Goal: Task Accomplishment & Management: Complete application form

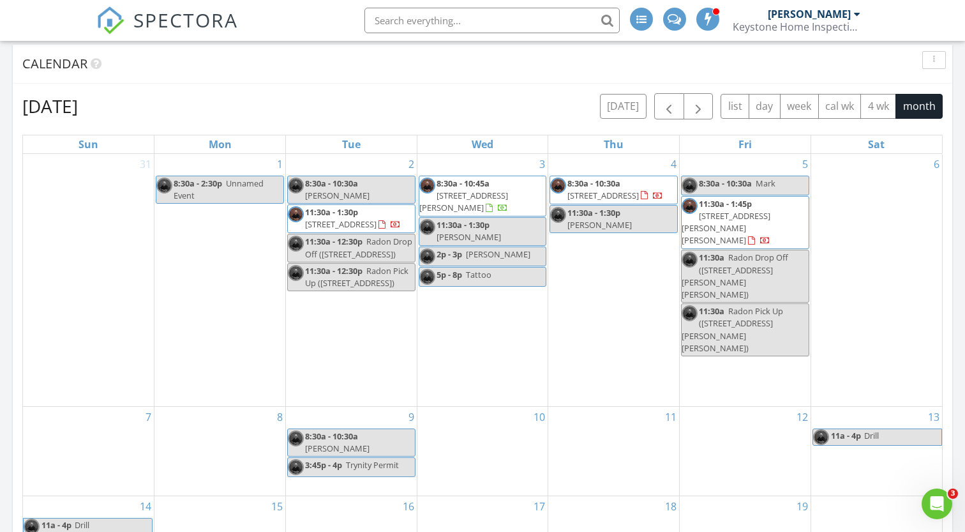
scroll to position [527, 0]
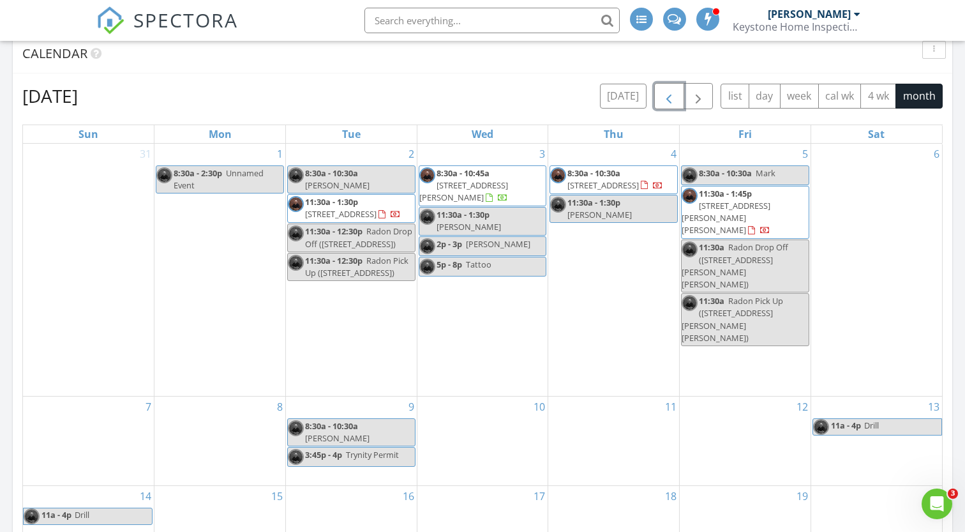
click at [669, 108] on button "button" at bounding box center [669, 96] width 30 height 26
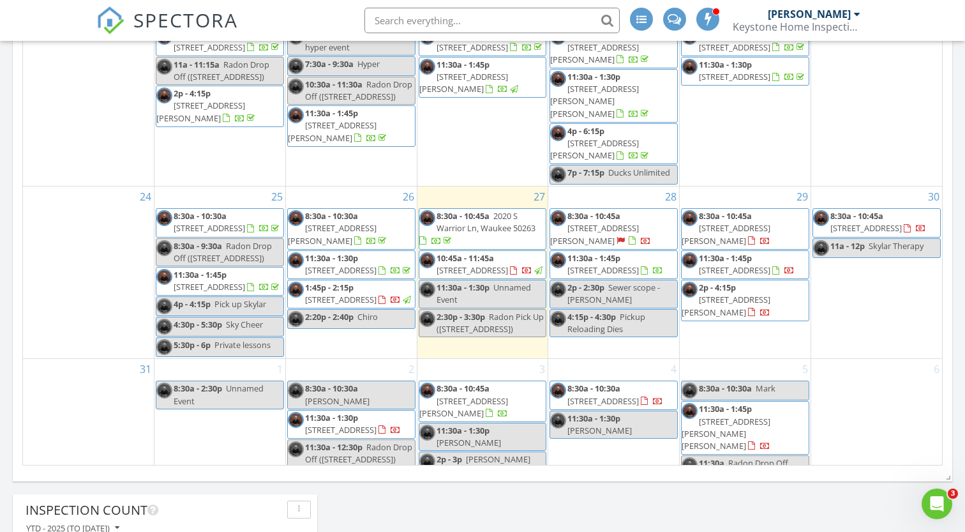
scroll to position [594, 0]
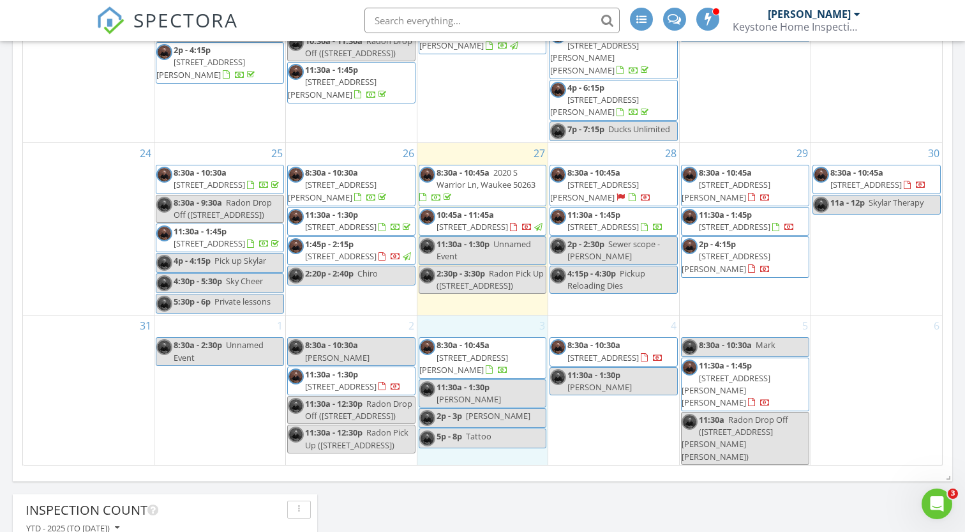
click at [537, 458] on td "3 8:30a - 10:45a 308 11th St NW, Bondurant 50035 11:30a - 1:30p Adam Bentz 2p -…" at bounding box center [482, 417] width 131 height 204
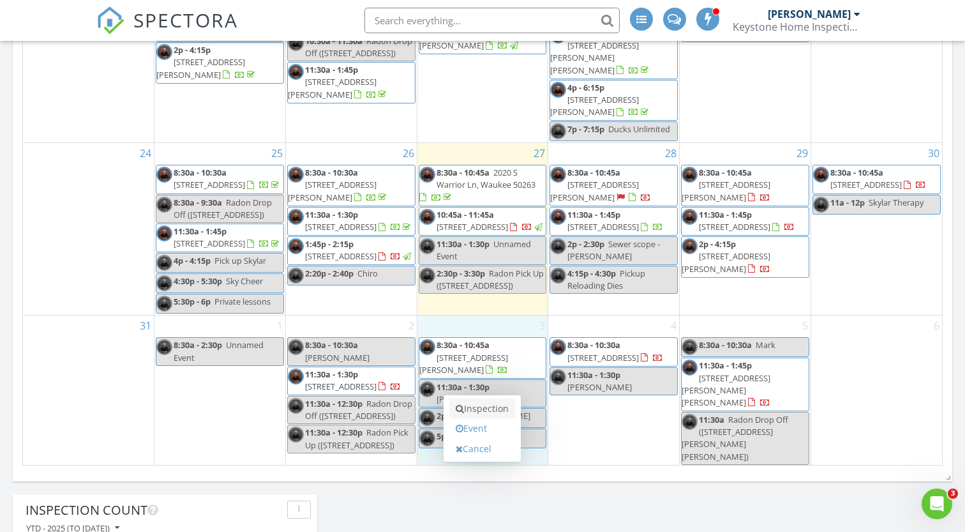
click at [500, 412] on link "Inspection" at bounding box center [482, 408] width 66 height 20
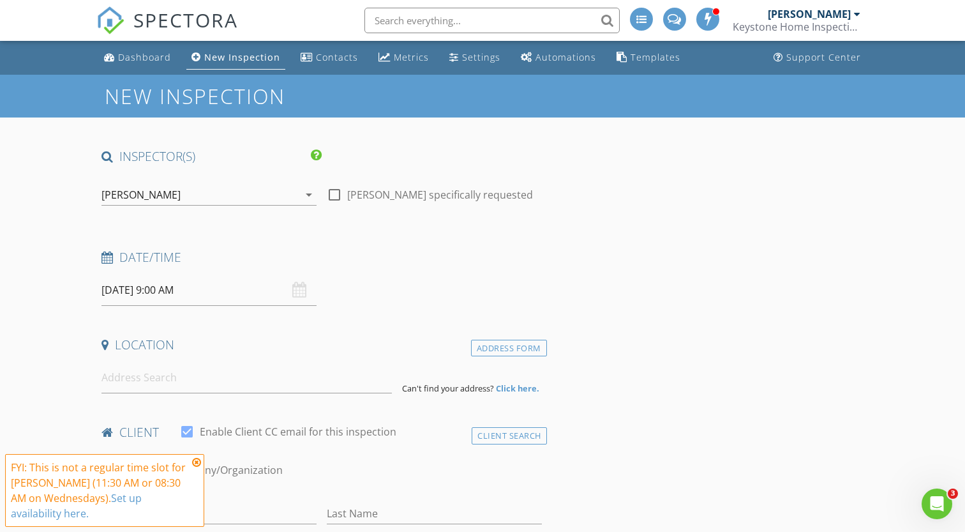
click at [215, 297] on input "09/03/2025 9:00 AM" at bounding box center [208, 289] width 215 height 31
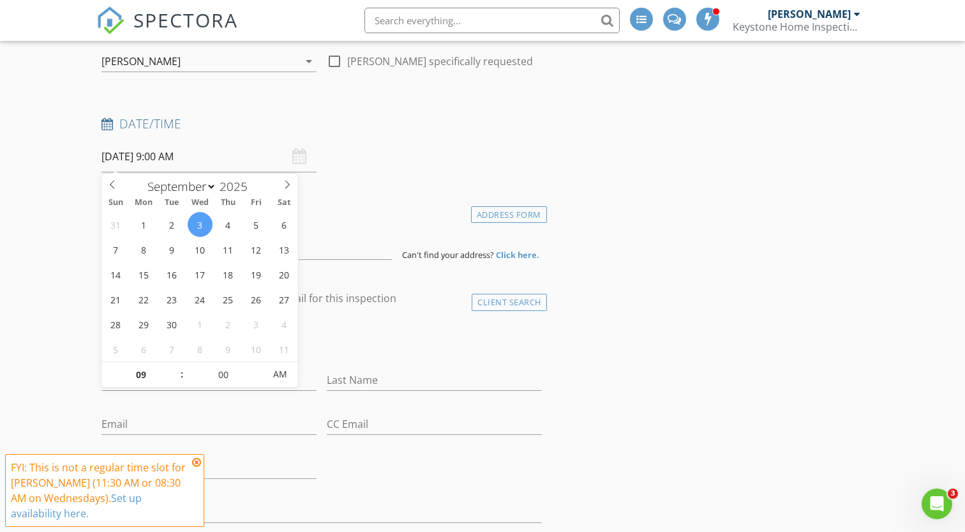
scroll to position [128, 0]
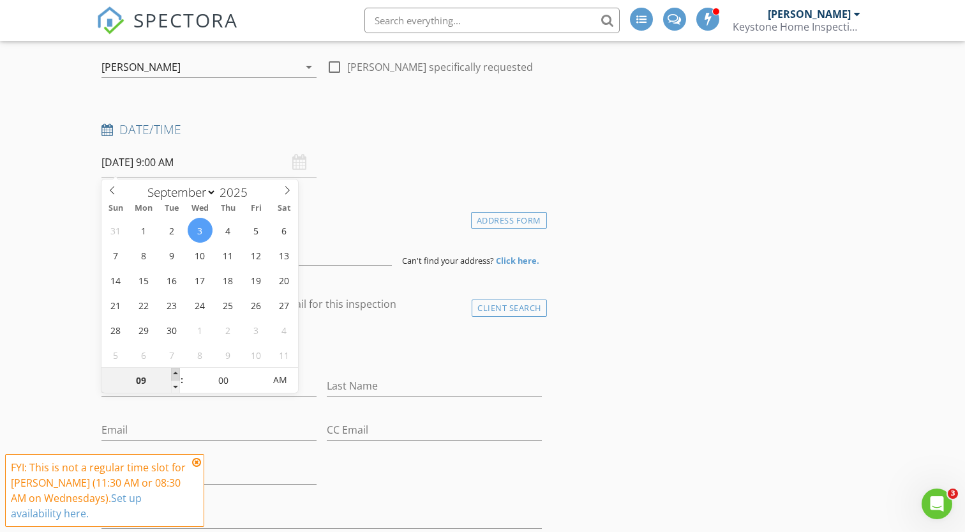
type input "09/03/2025 10:00 AM"
type input "10"
click at [177, 373] on span at bounding box center [175, 374] width 9 height 13
type input "09/03/2025 11:00 AM"
type input "11"
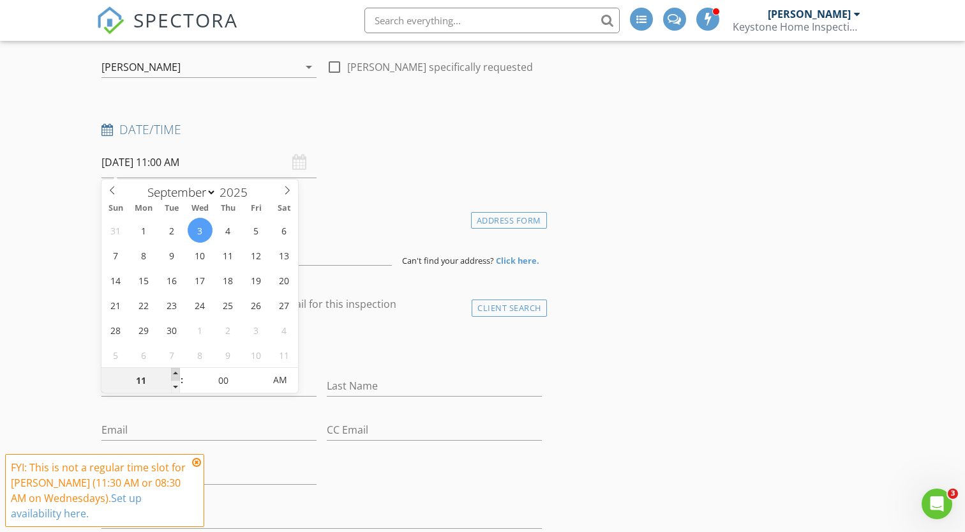
click at [177, 373] on span at bounding box center [175, 374] width 9 height 13
type input "09/03/2025 12:00 PM"
type input "12"
click at [177, 373] on span at bounding box center [175, 374] width 9 height 13
type input "09/03/2025 11:00 AM"
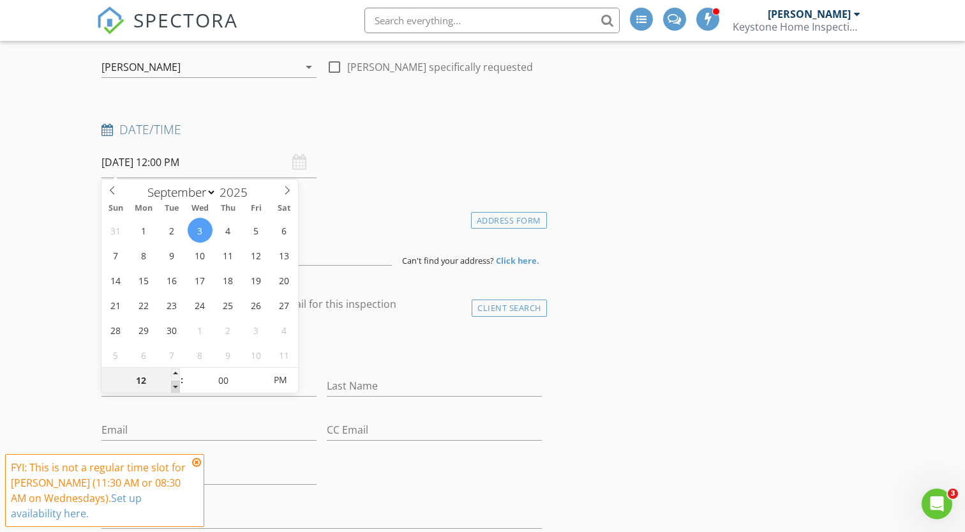
type input "11"
click at [179, 385] on span at bounding box center [175, 386] width 9 height 13
type input "09/03/2025 11:05 AM"
type input "05"
click at [260, 374] on span at bounding box center [258, 374] width 9 height 13
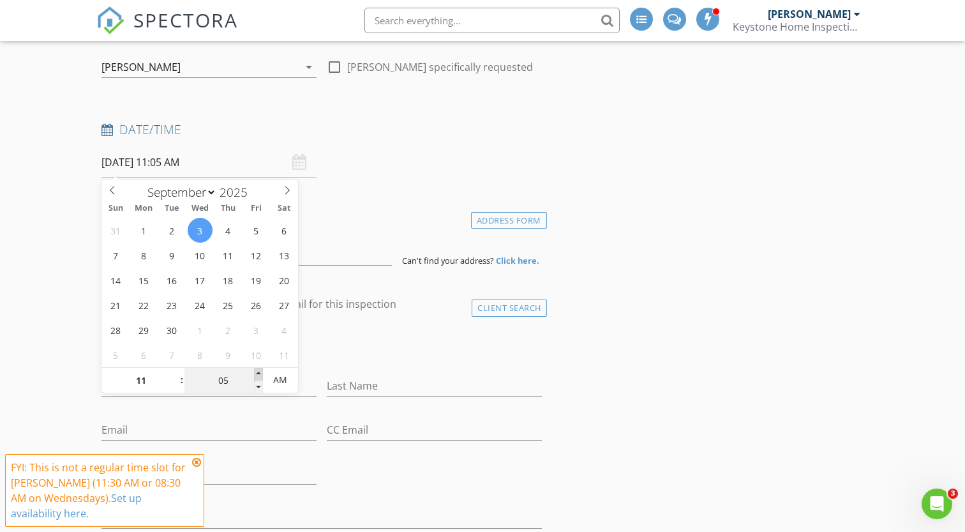
type input "09/03/2025 11:10 AM"
type input "10"
click at [260, 374] on span at bounding box center [258, 374] width 9 height 13
type input "09/03/2025 11:15 AM"
type input "15"
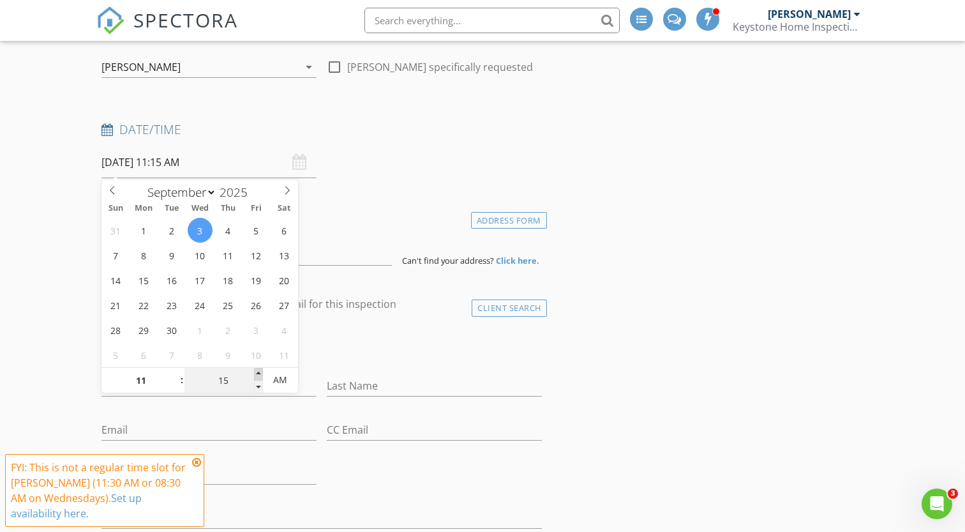
click at [260, 374] on span at bounding box center [258, 374] width 9 height 13
type input "09/03/2025 11:20 AM"
type input "20"
click at [260, 374] on span at bounding box center [258, 374] width 9 height 13
type input "09/03/2025 11:25 AM"
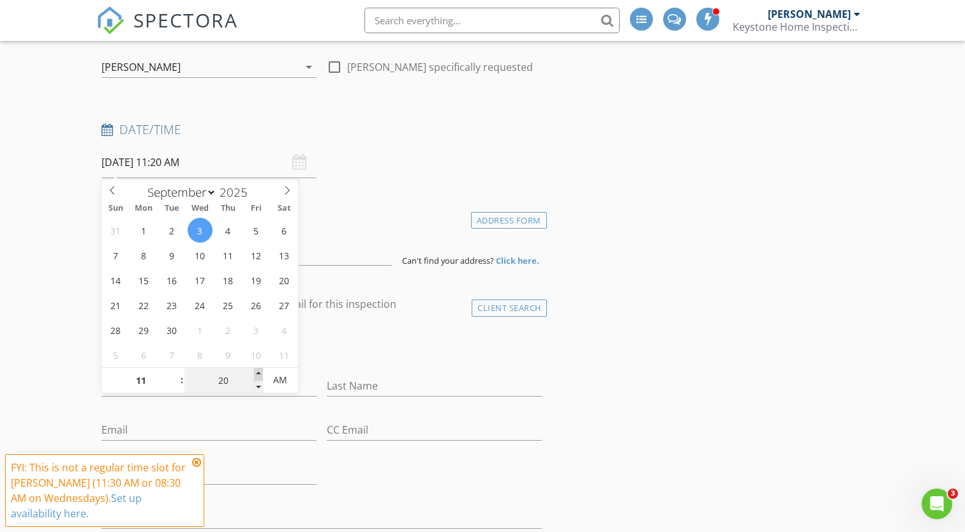
type input "25"
click at [260, 374] on span at bounding box center [258, 374] width 9 height 13
type input "09/03/2025 11:30 AM"
type input "30"
click at [260, 374] on span at bounding box center [258, 374] width 9 height 13
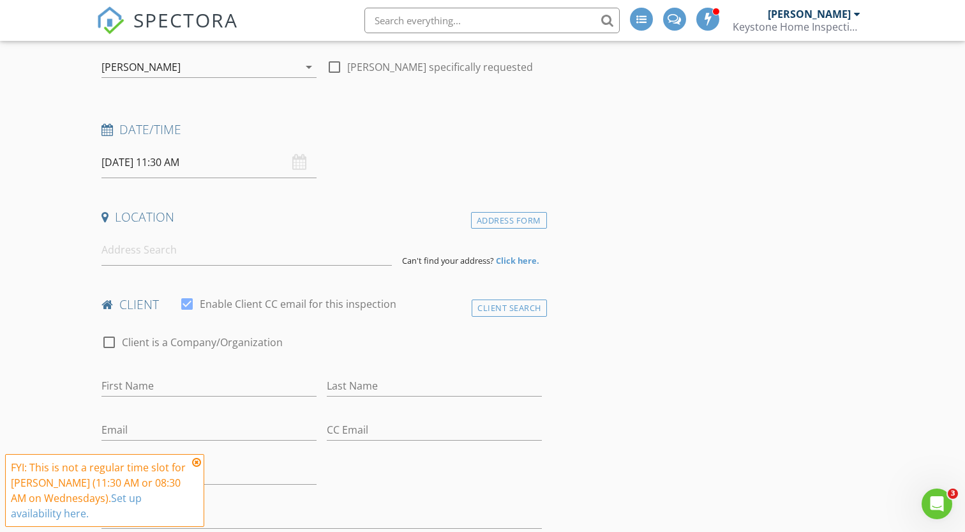
click at [338, 254] on input at bounding box center [246, 249] width 290 height 31
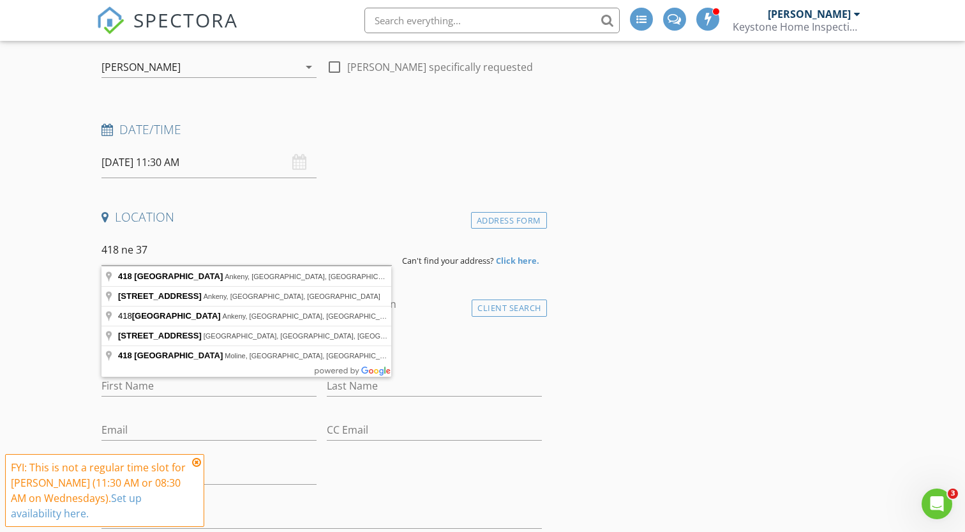
type input "418 Northeast 37th Lane, Ankeny, IA, USA"
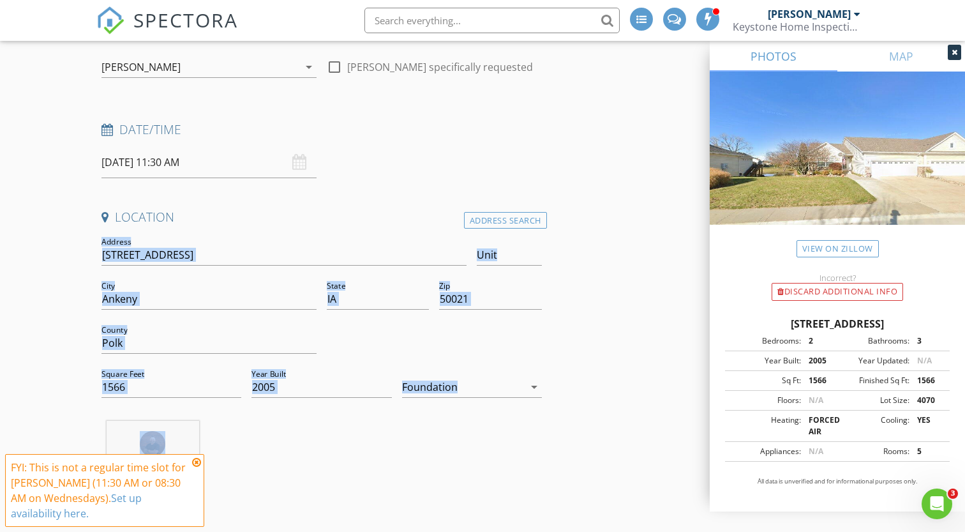
click at [498, 452] on div "Andrew Cowden 10.9 miles (18 minutes)" at bounding box center [321, 474] width 451 height 106
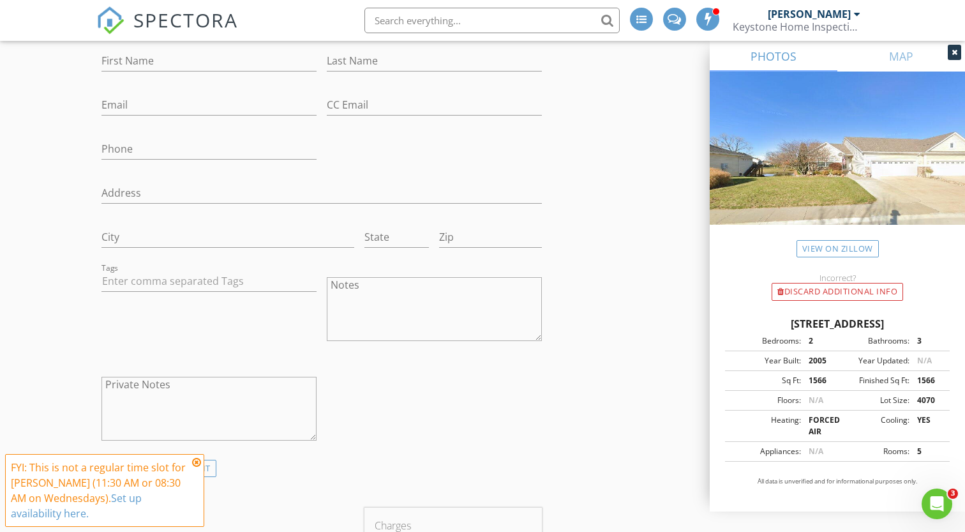
scroll to position [715, 0]
click at [206, 61] on input "First Name" at bounding box center [208, 58] width 215 height 21
type input "Sherlynn"
type input "Hartle"
click at [145, 101] on input "Email" at bounding box center [208, 103] width 215 height 21
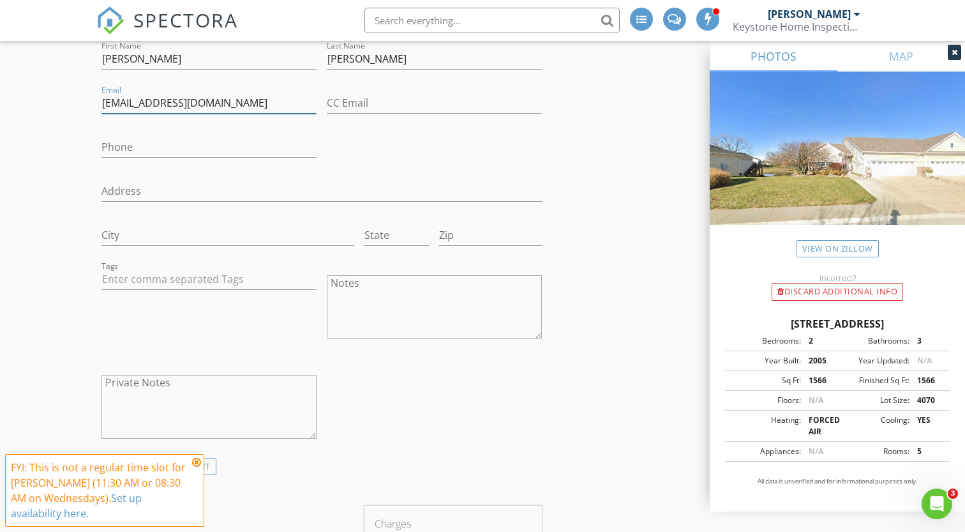
type input "hartle005gm@gmail.com"
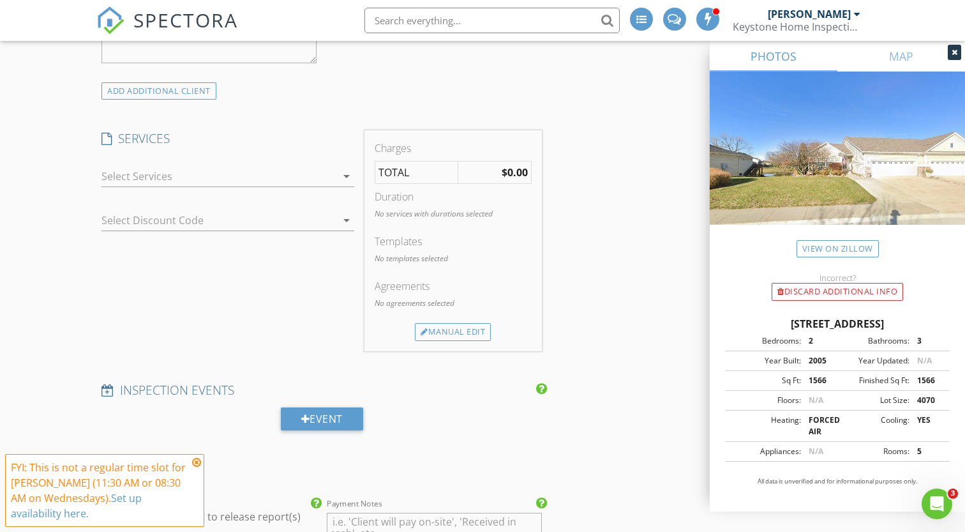
scroll to position [1118, 0]
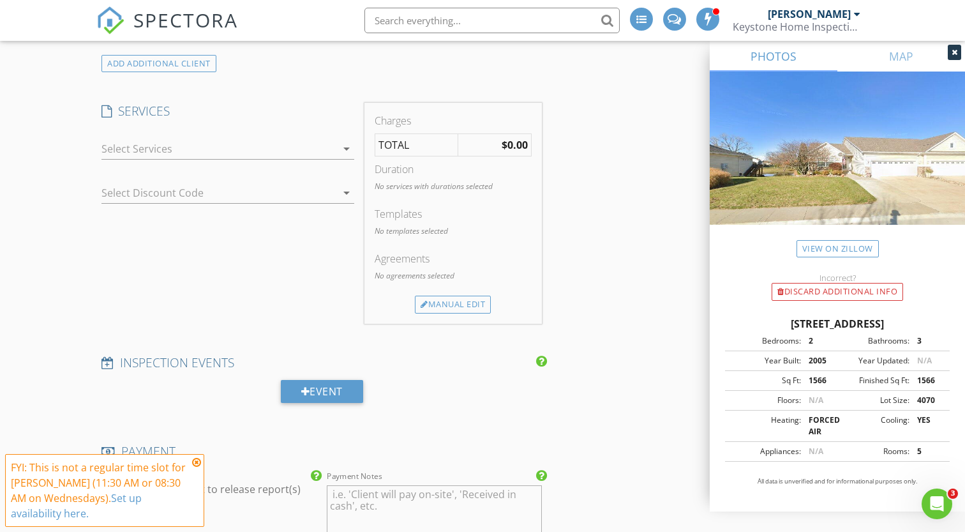
type input "515-979-9139"
click at [231, 151] on div at bounding box center [218, 148] width 235 height 20
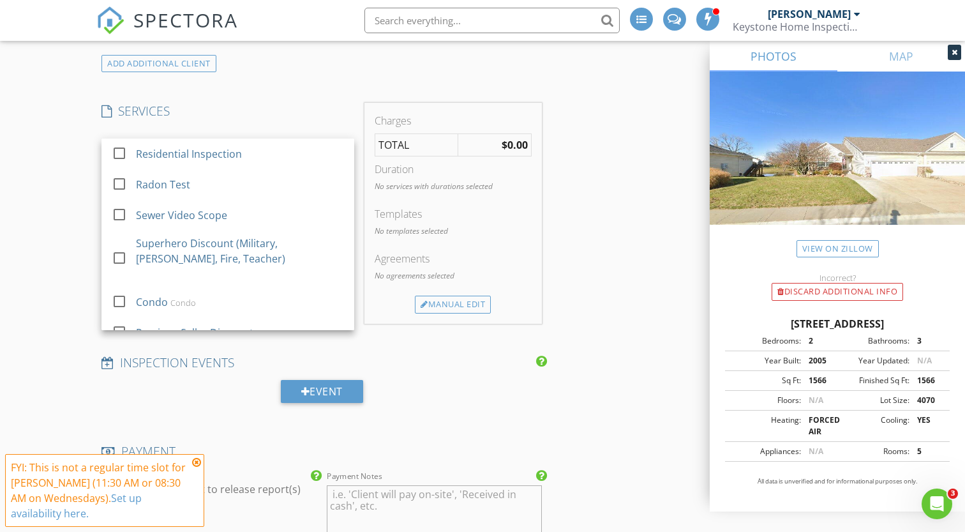
click at [231, 151] on div "Residential Inspection" at bounding box center [190, 153] width 106 height 15
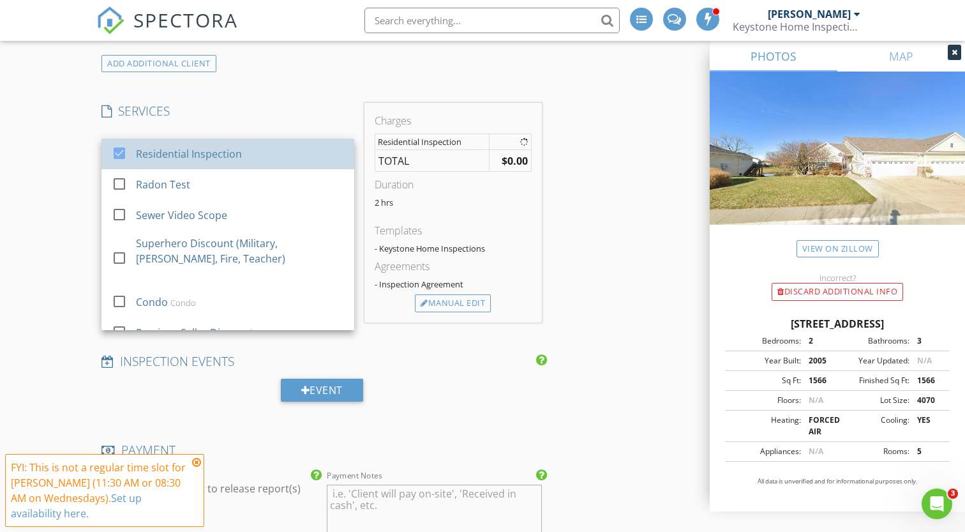
click at [231, 151] on div "Residential Inspection" at bounding box center [190, 153] width 106 height 15
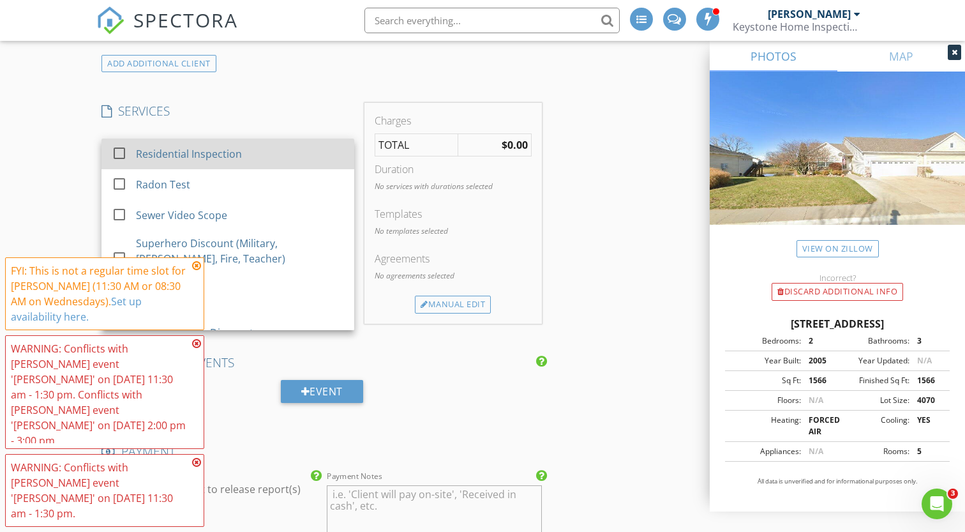
click at [271, 148] on div "Residential Inspection" at bounding box center [241, 154] width 208 height 26
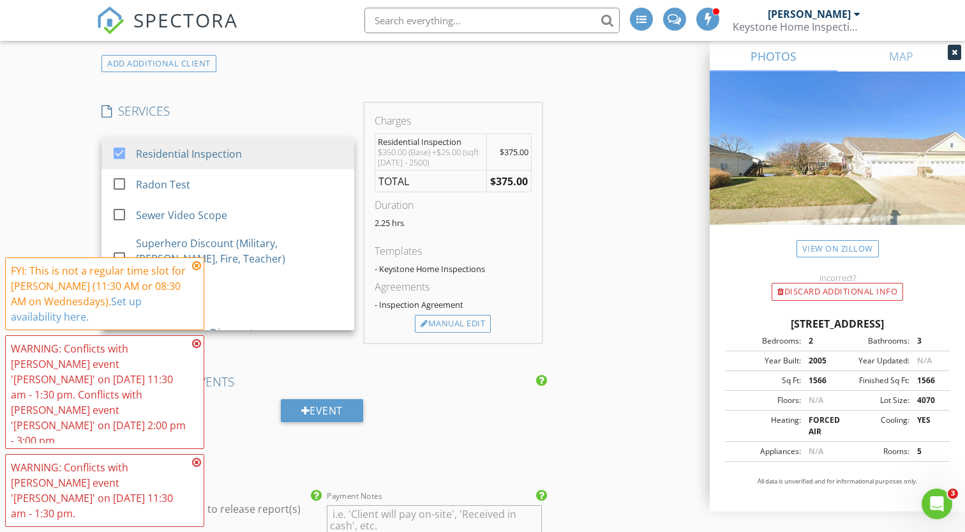
click at [593, 116] on div "INSPECTOR(S) check_box Andrew Cowden PRIMARY Andrew Cowden arrow_drop_down chec…" at bounding box center [482, 245] width 772 height 2431
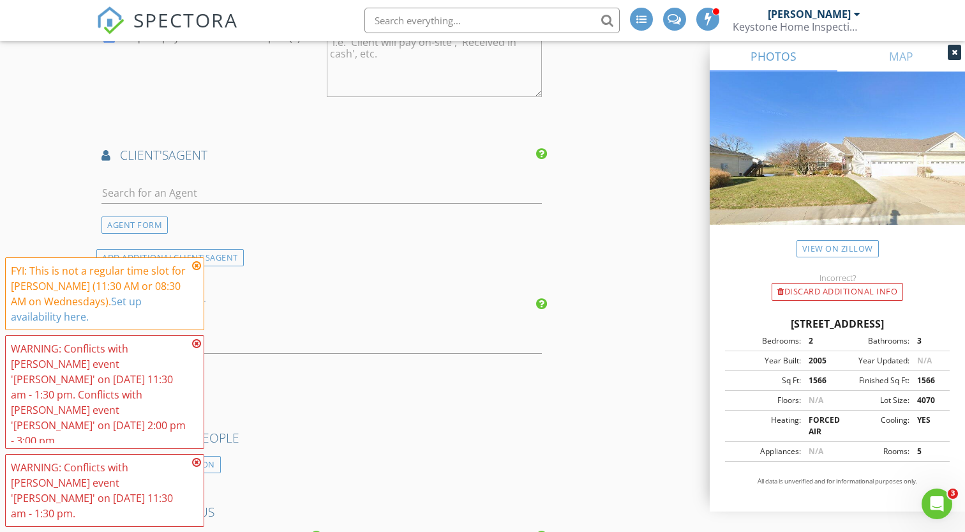
scroll to position [1604, 0]
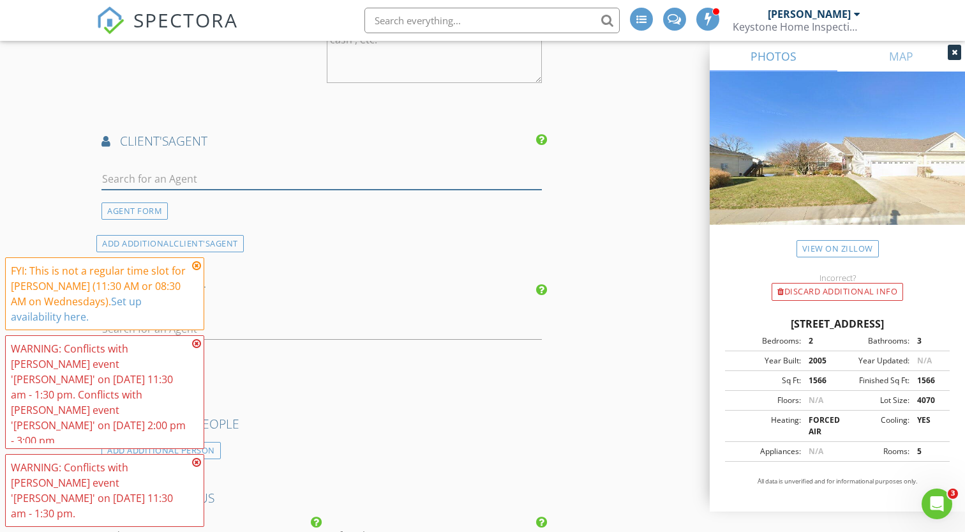
click at [215, 172] on input "text" at bounding box center [321, 178] width 440 height 21
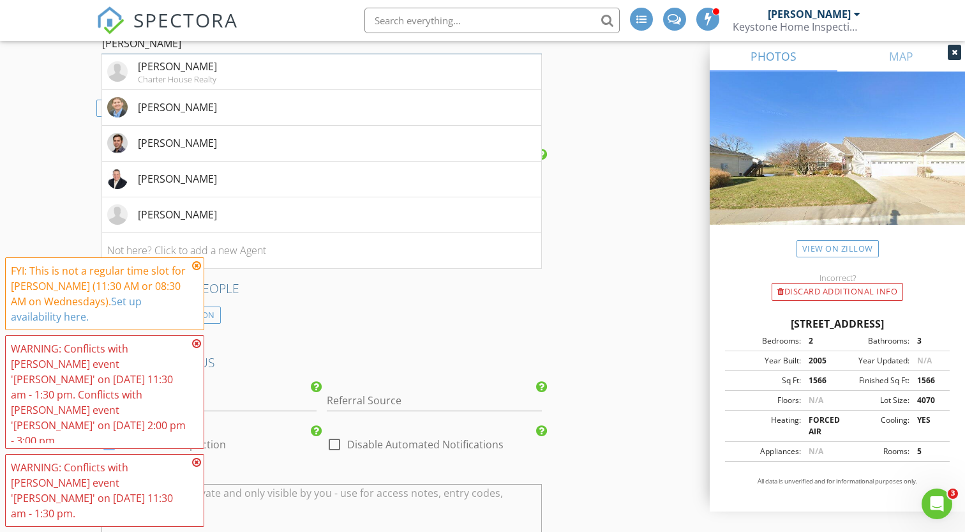
scroll to position [1742, 0]
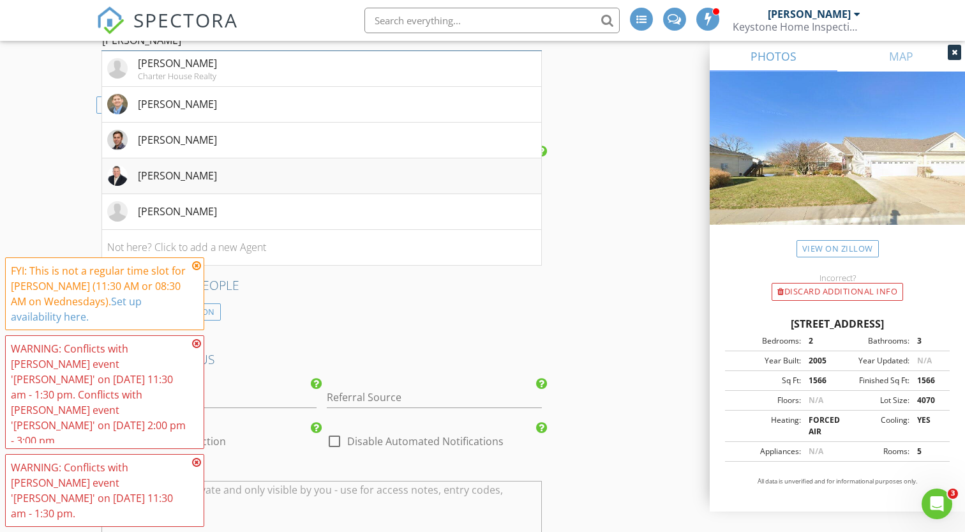
type input "adam"
click at [204, 179] on li "Adam Bentz" at bounding box center [321, 176] width 439 height 36
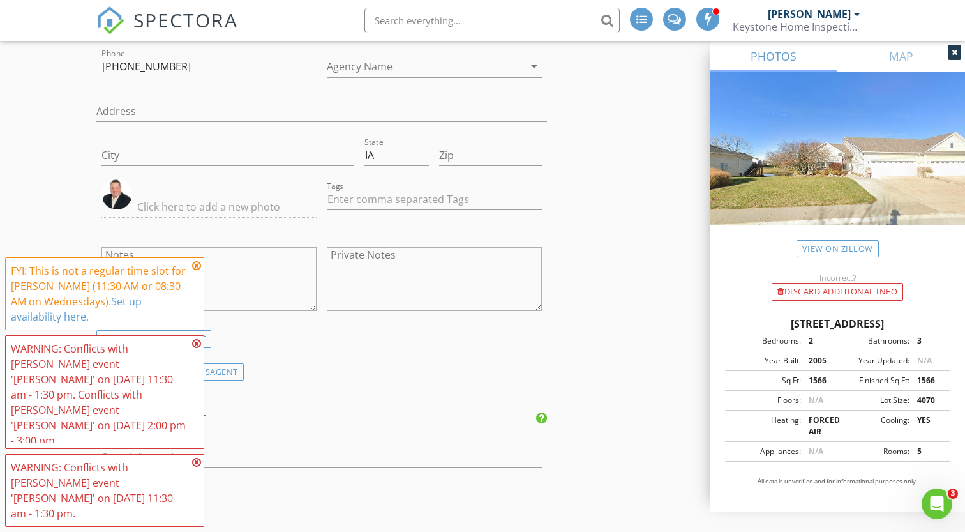
scroll to position [1817, 0]
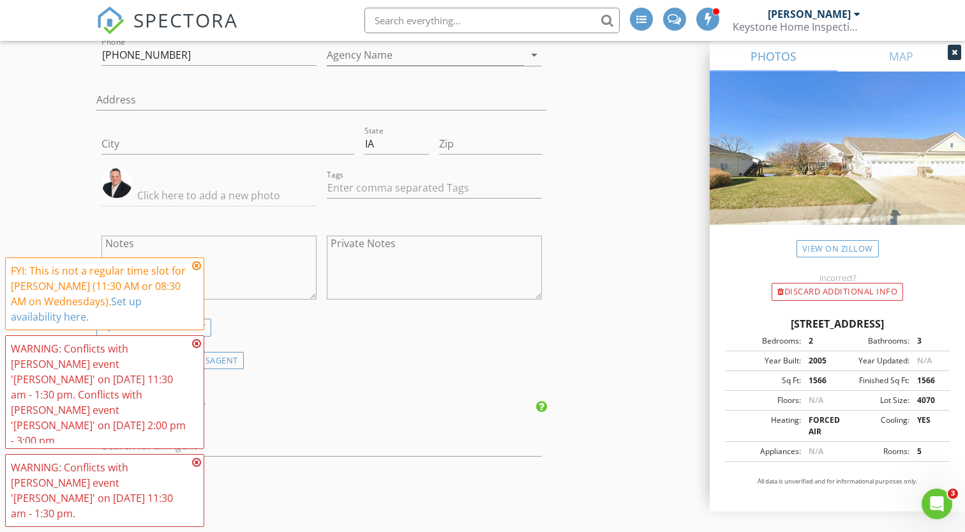
click at [198, 348] on icon at bounding box center [196, 343] width 9 height 10
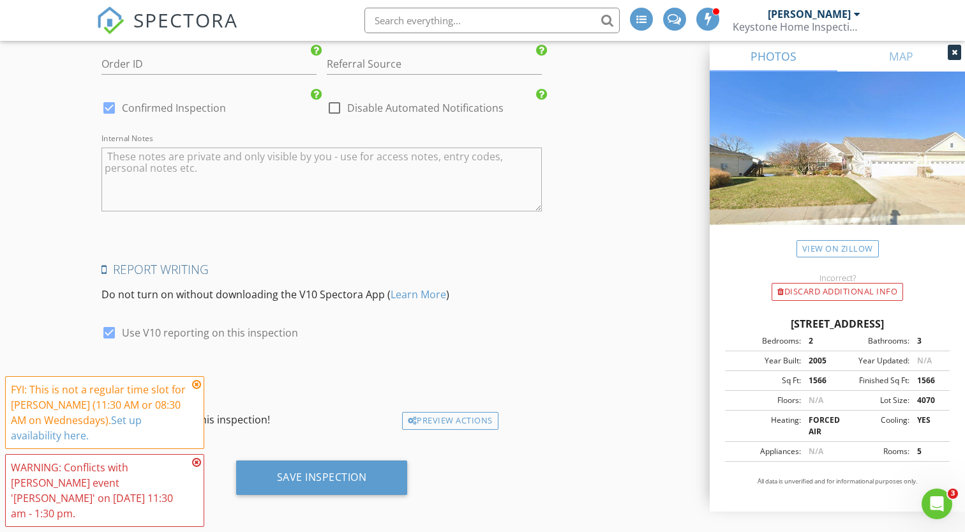
scroll to position [2410, 0]
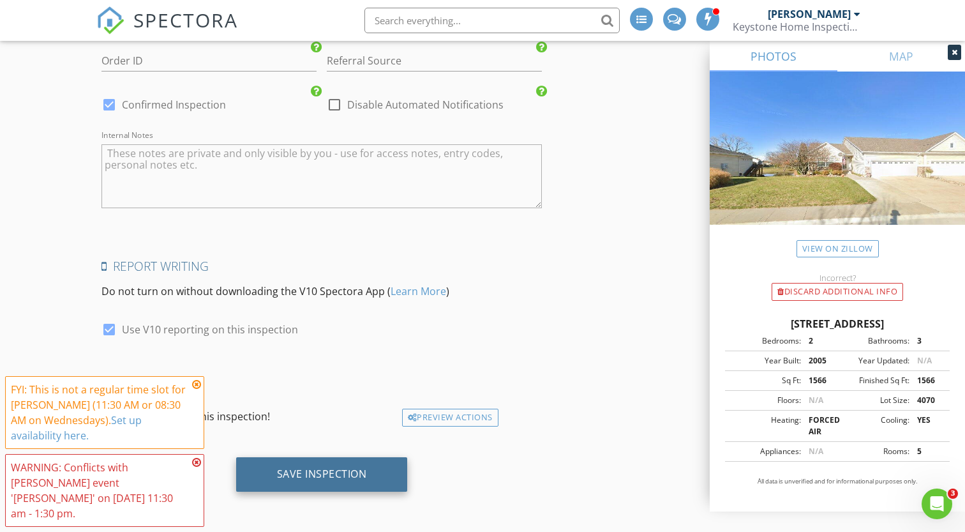
click at [326, 476] on div "Save Inspection" at bounding box center [322, 473] width 90 height 13
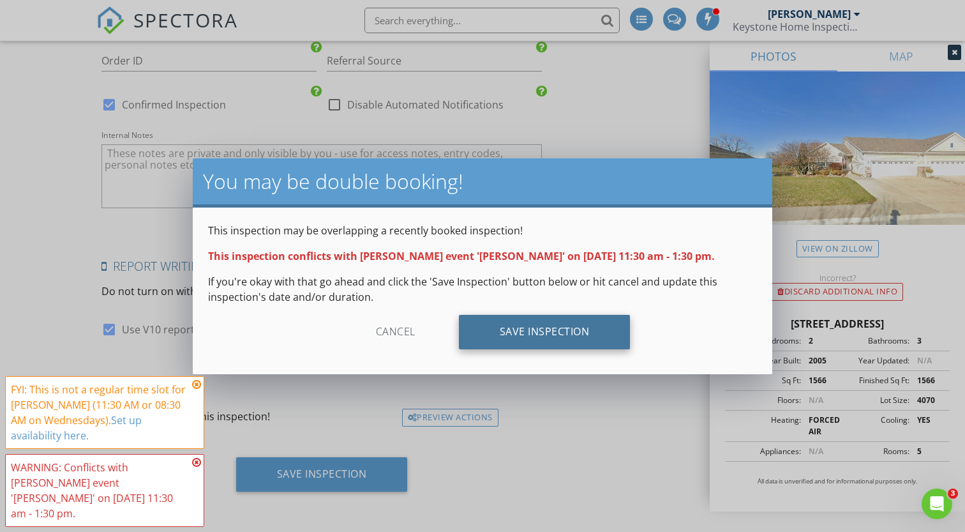
click at [552, 339] on div "Save Inspection" at bounding box center [545, 332] width 172 height 34
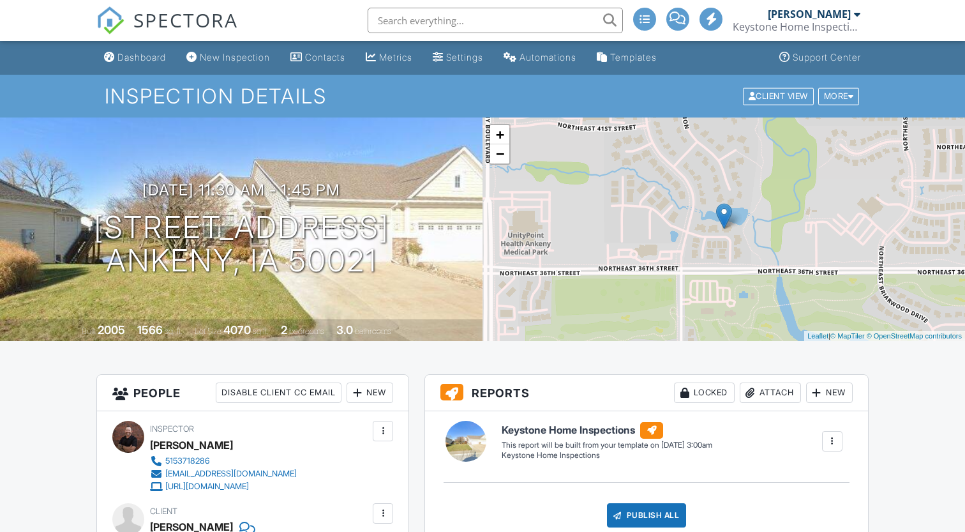
click at [139, 64] on link "Dashboard" at bounding box center [135, 58] width 72 height 24
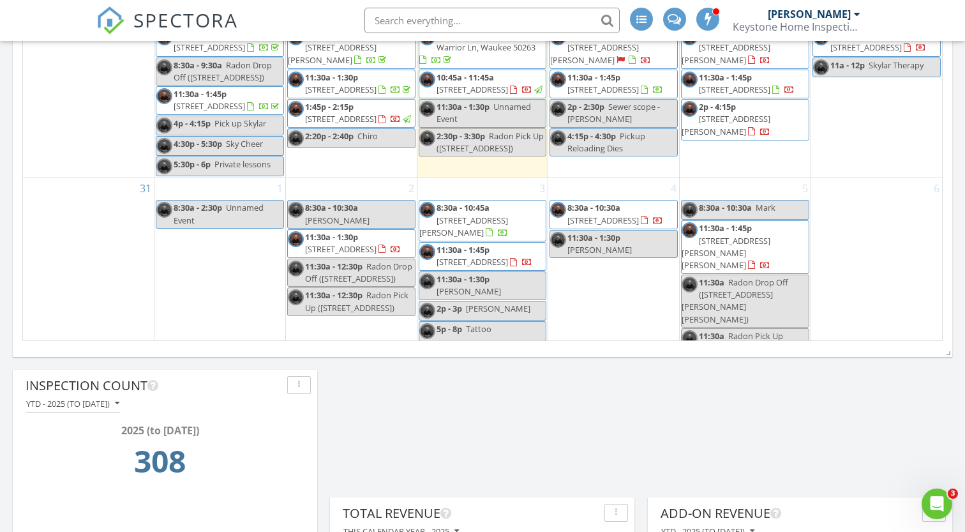
scroll to position [928, 0]
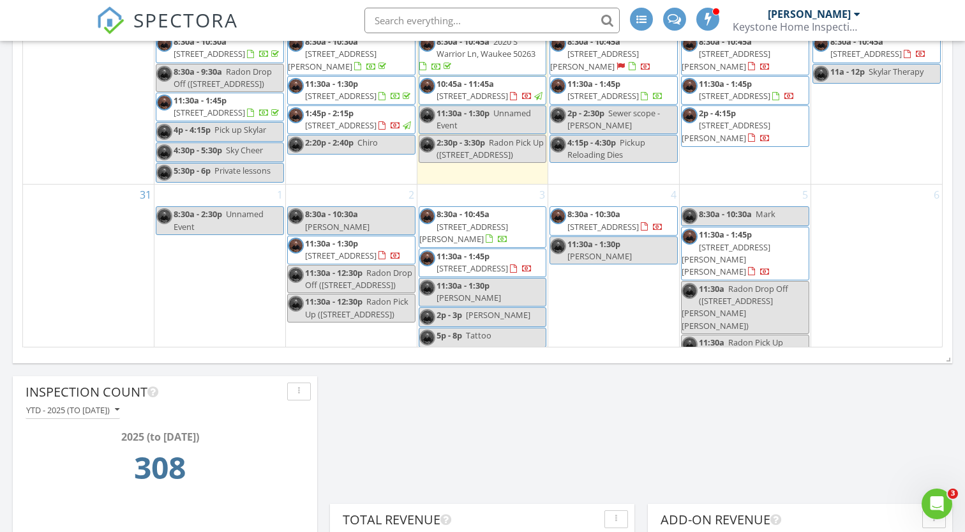
click at [501, 294] on span "[PERSON_NAME]" at bounding box center [468, 297] width 64 height 11
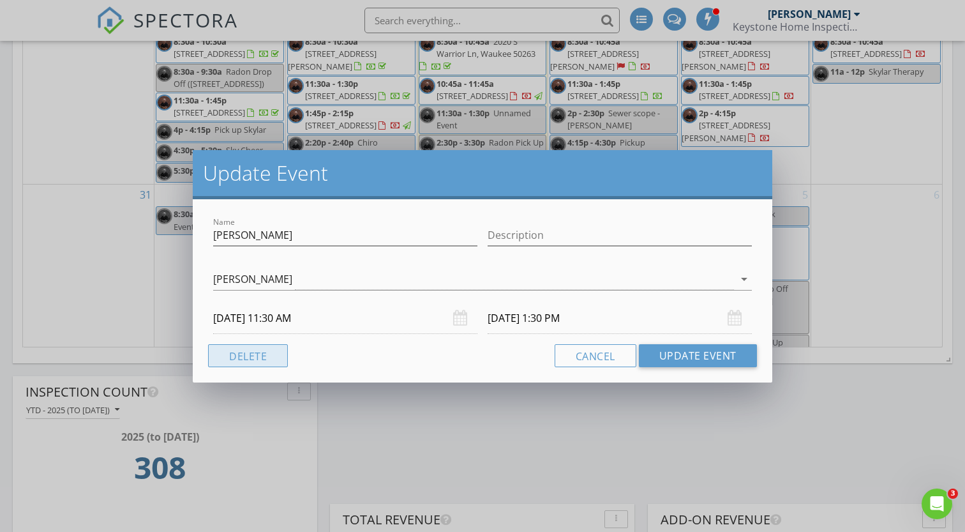
click at [264, 362] on button "Delete" at bounding box center [248, 355] width 80 height 23
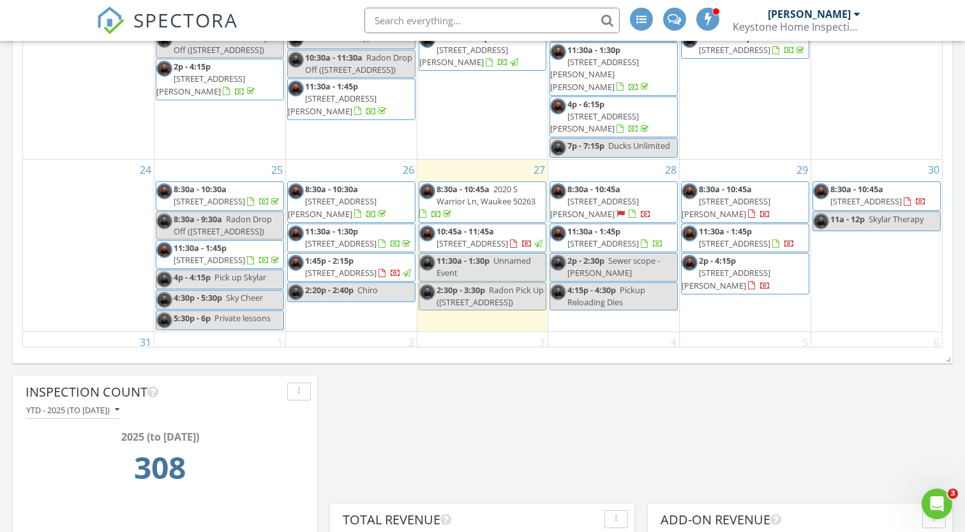
scroll to position [458, 0]
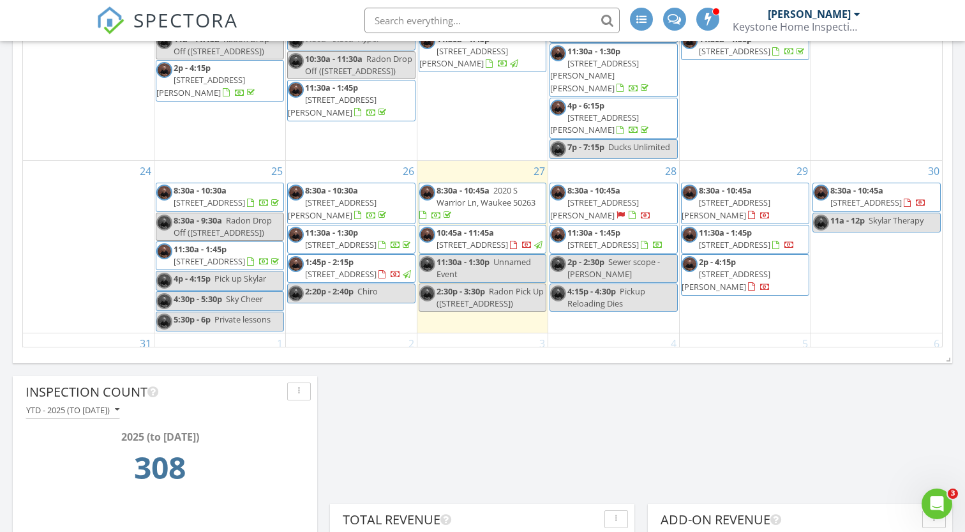
click at [618, 141] on span "7p - 7:15p Ducks Unlimited" at bounding box center [610, 149] width 120 height 16
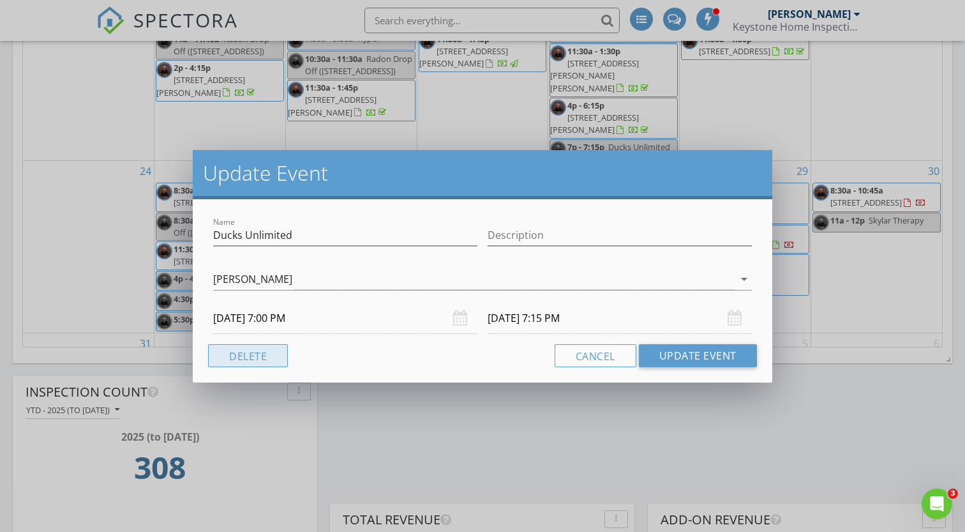
click at [248, 350] on button "Delete" at bounding box center [248, 355] width 80 height 23
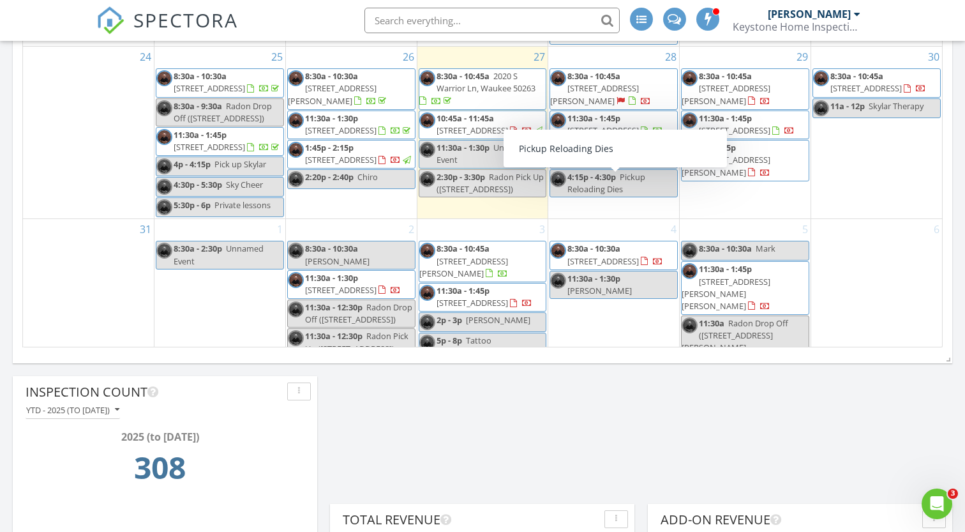
scroll to position [547, 0]
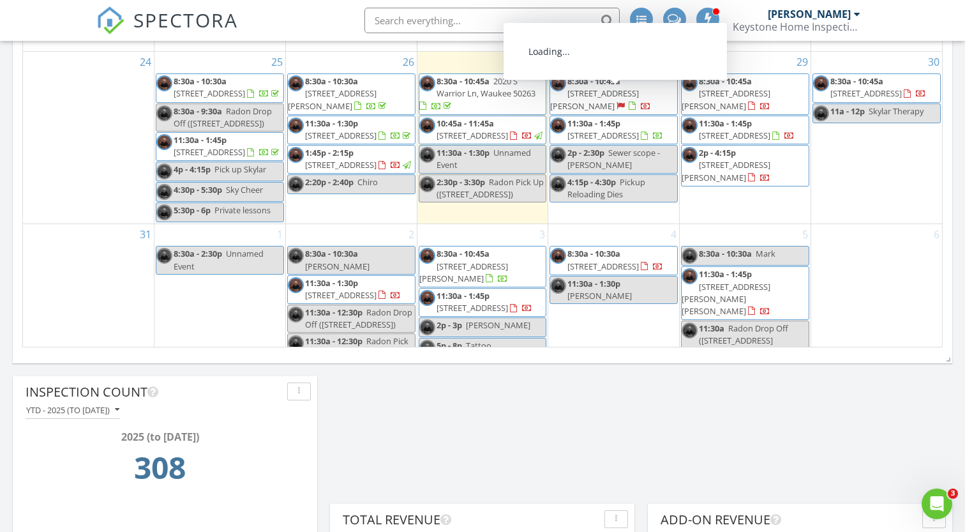
click at [639, 96] on span "211 E 7th St, Ames 50010" at bounding box center [594, 99] width 89 height 24
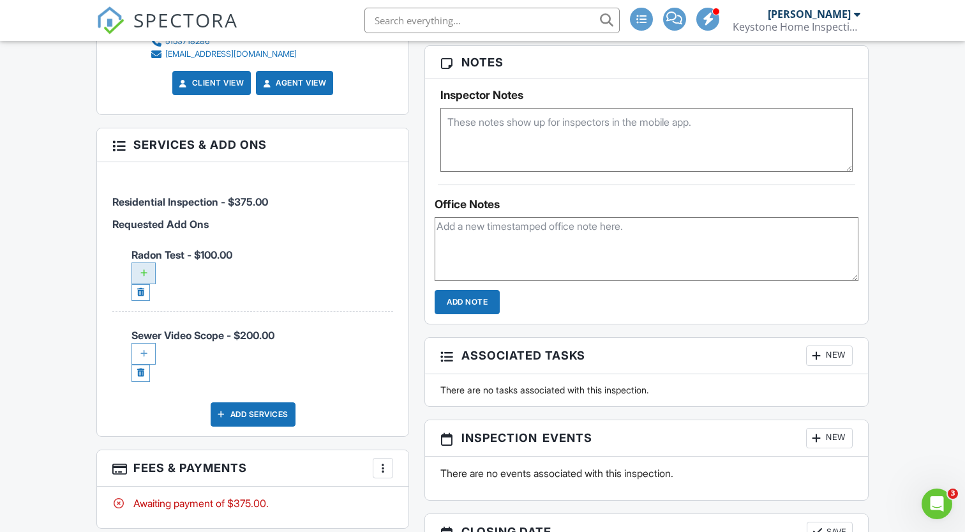
click at [146, 268] on div at bounding box center [143, 273] width 24 height 22
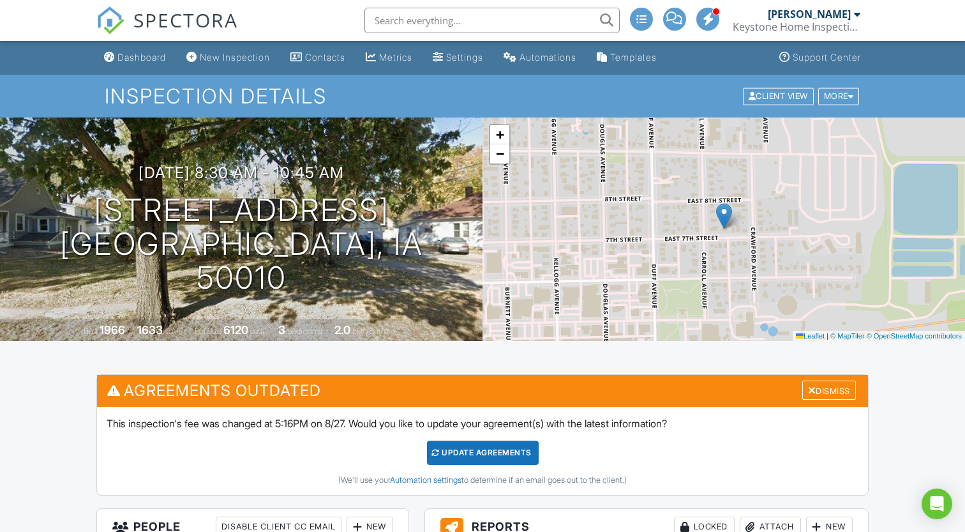
scroll to position [809, 0]
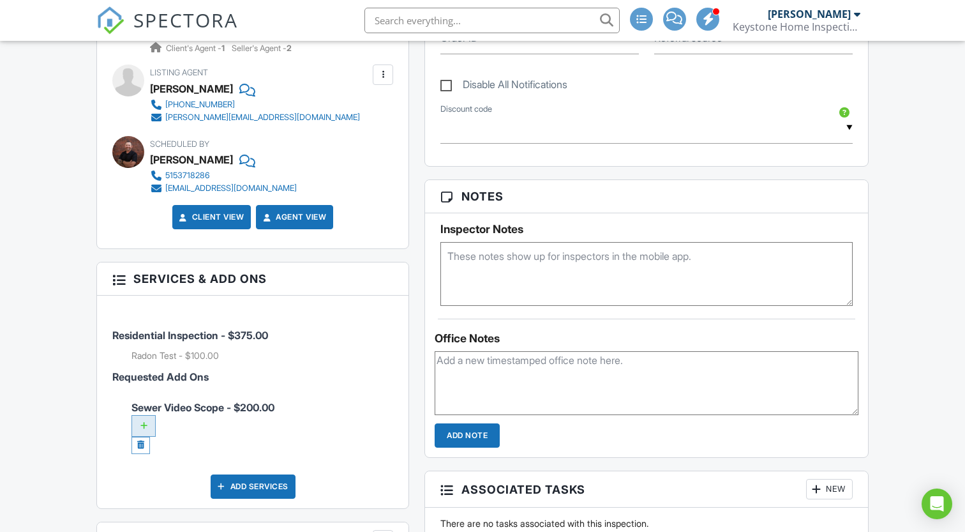
click at [145, 419] on div at bounding box center [143, 426] width 24 height 22
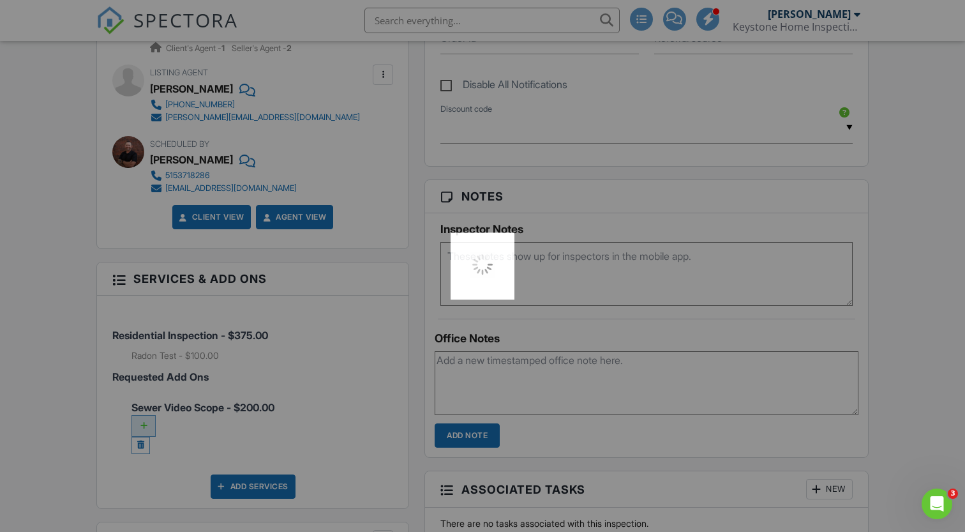
scroll to position [0, 0]
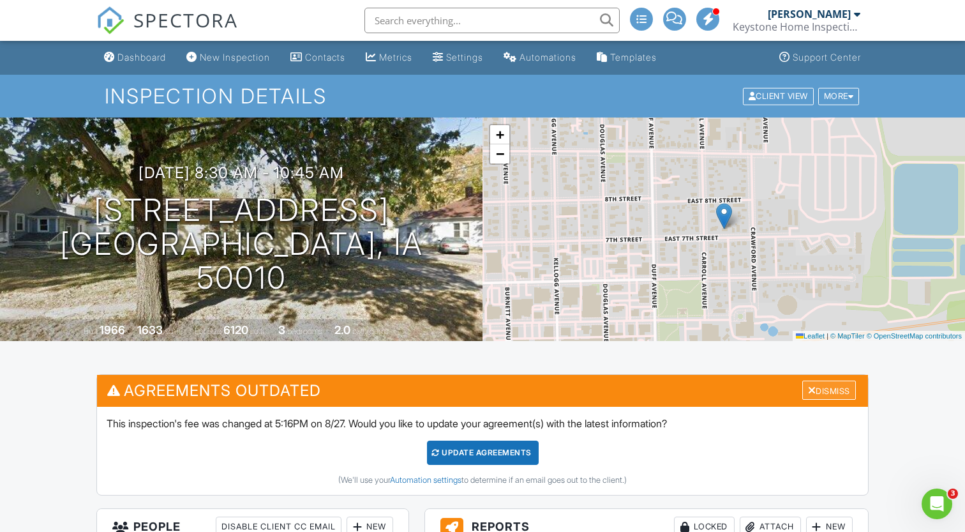
click at [831, 388] on div "Dismiss" at bounding box center [829, 390] width 54 height 20
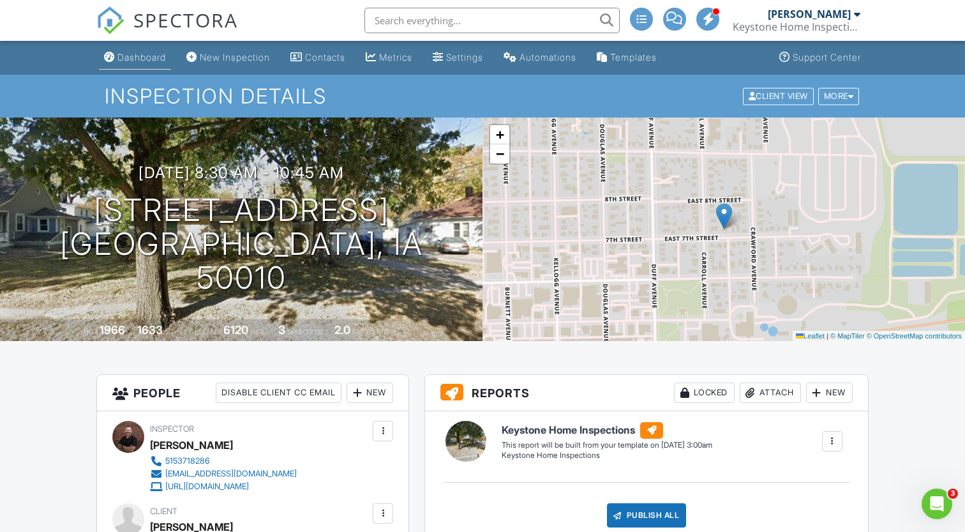
click at [138, 57] on div "Dashboard" at bounding box center [141, 57] width 48 height 11
